Goal: Task Accomplishment & Management: Manage account settings

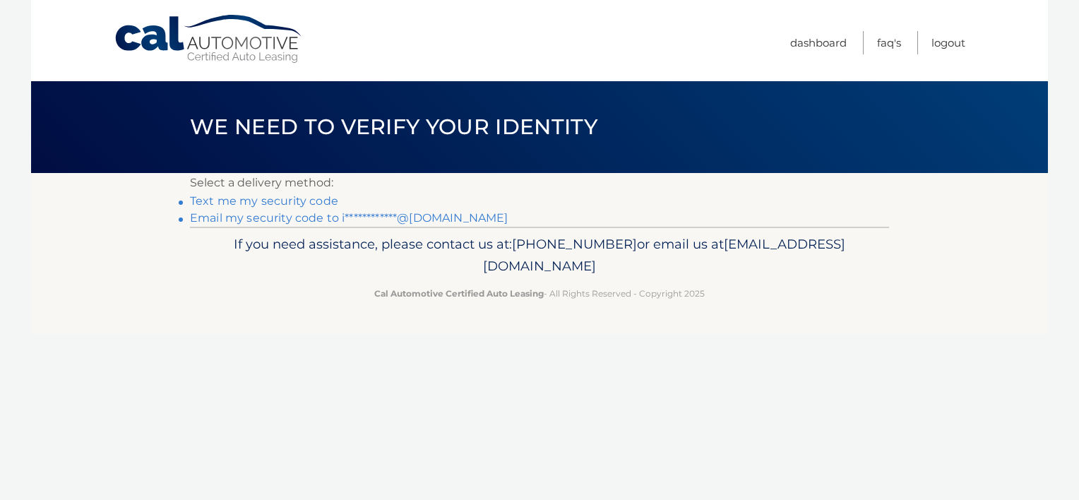
click at [205, 219] on link "**********" at bounding box center [349, 217] width 318 height 13
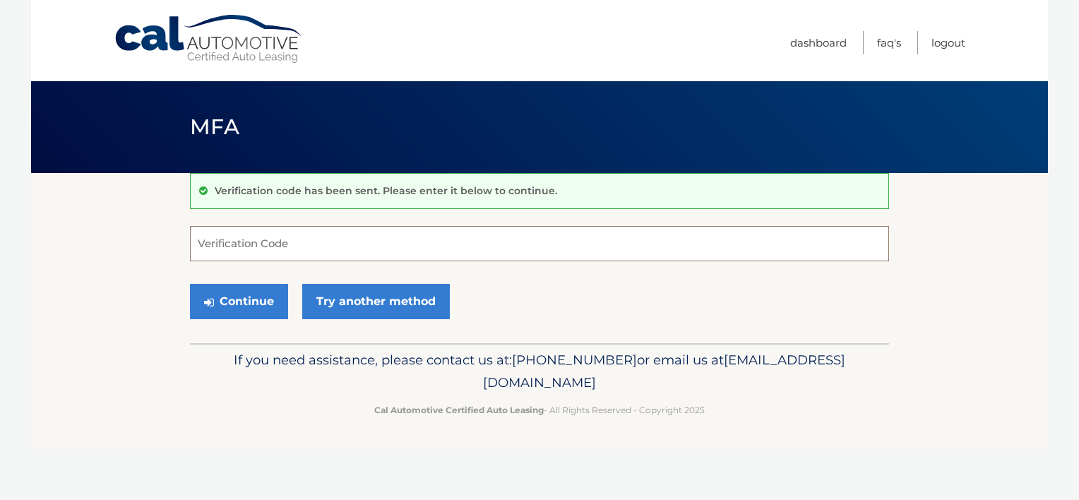
click at [354, 244] on input "Verification Code" at bounding box center [539, 243] width 699 height 35
paste input "664330"
click at [263, 305] on button "Continue" at bounding box center [239, 301] width 98 height 35
type input "664330"
click at [249, 282] on div "Continue Try another method" at bounding box center [539, 302] width 699 height 48
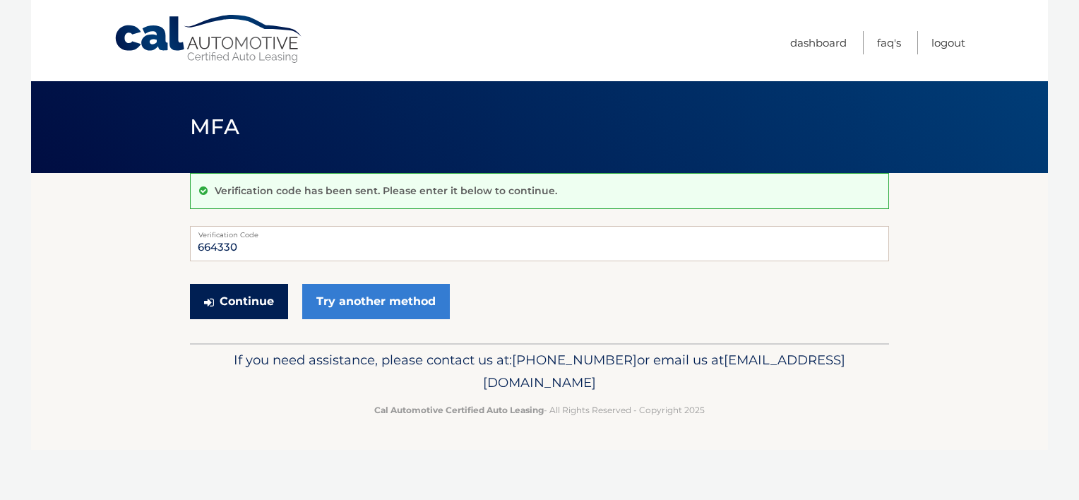
click at [251, 297] on button "Continue" at bounding box center [239, 301] width 98 height 35
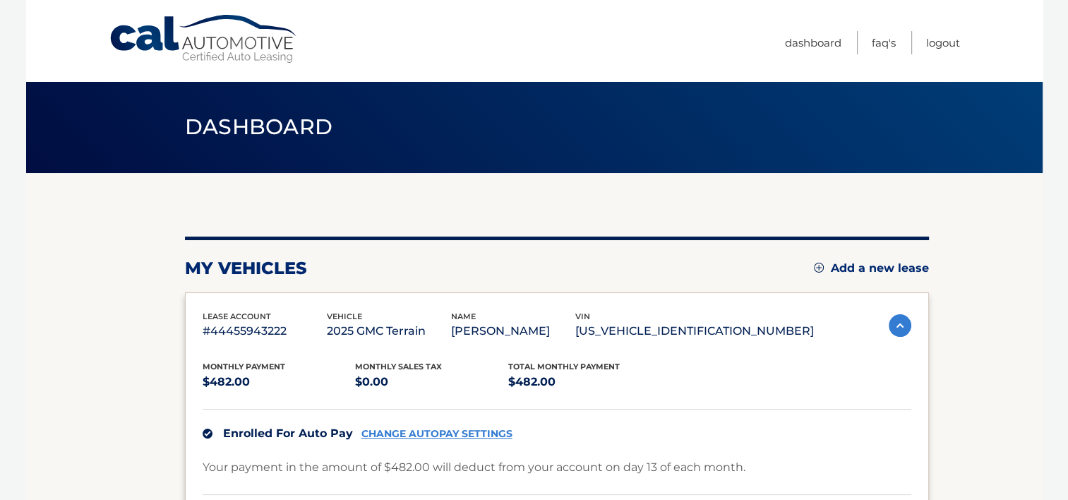
click at [1048, 360] on body "Cal Automotive Menu Dashboard FAQ's Logout" at bounding box center [534, 250] width 1068 height 500
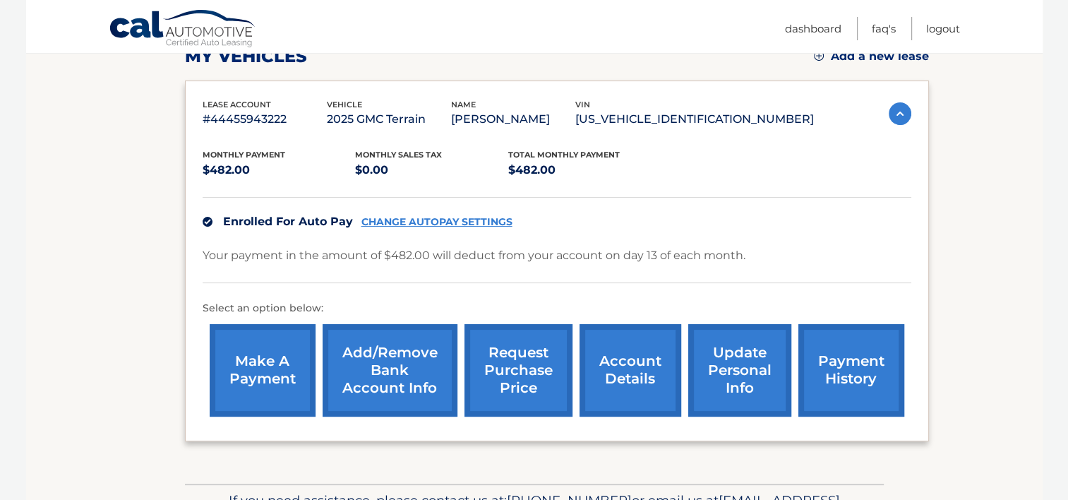
scroll to position [141, 0]
